Goal: Information Seeking & Learning: Check status

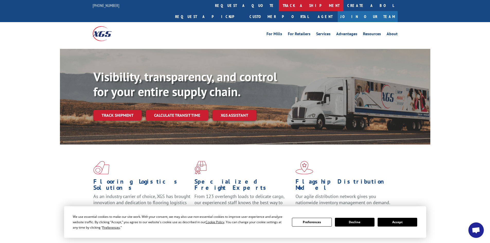
click at [279, 2] on link "track a shipment" at bounding box center [311, 5] width 65 height 11
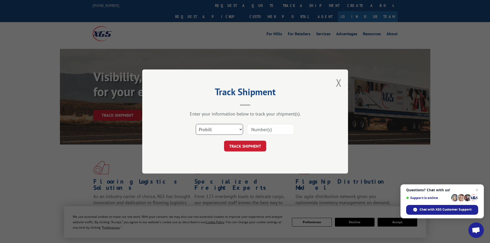
click at [219, 129] on select "Select category... Probill BOL PO" at bounding box center [219, 129] width 47 height 11
select select "bol"
click at [196, 124] on select "Select category... Probill BOL PO" at bounding box center [219, 129] width 47 height 11
paste input "6014258"
type input "6014258"
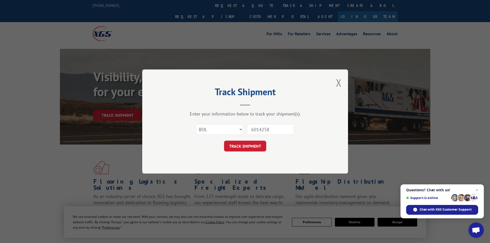
click button "TRACK SHIPMENT" at bounding box center [245, 146] width 42 height 11
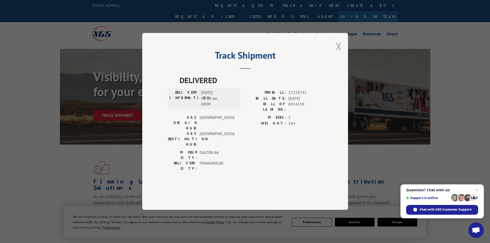
click at [337, 53] on button "Close modal" at bounding box center [339, 46] width 6 height 14
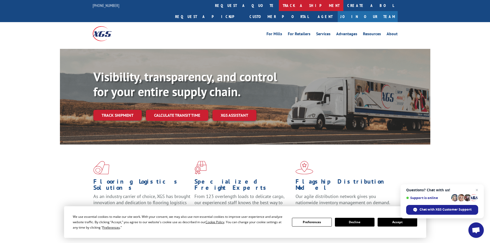
click at [279, 0] on link "track a shipment" at bounding box center [311, 5] width 65 height 11
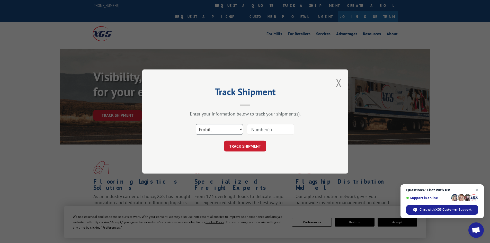
click at [221, 130] on select "Select category... Probill BOL PO" at bounding box center [219, 129] width 47 height 11
select select "bol"
click at [196, 124] on select "Select category... Probill BOL PO" at bounding box center [219, 129] width 47 height 11
click at [253, 134] on input at bounding box center [270, 129] width 47 height 11
paste input "5192924"
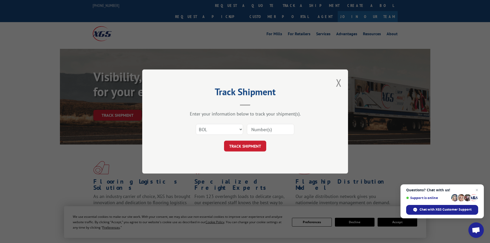
type input "5192924"
click button "TRACK SHIPMENT" at bounding box center [245, 146] width 42 height 11
